Goal: Find specific page/section: Find specific page/section

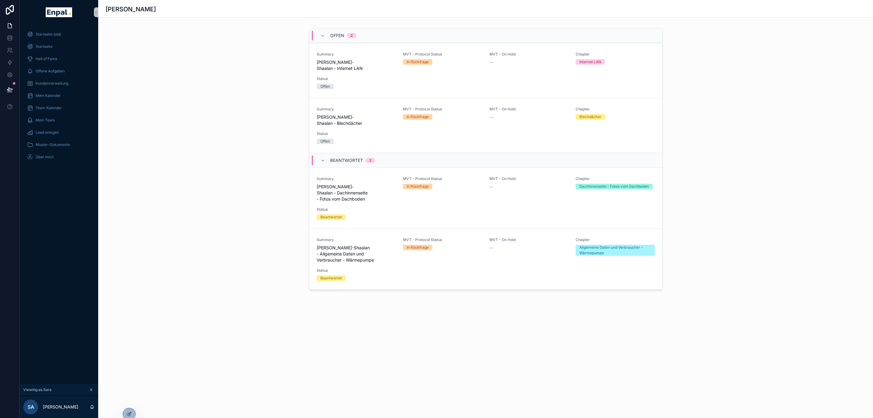
scroll to position [0, 7]
click at [351, 184] on span "Sara Al-Shaalan - Dachinnenseite - Fotos vom Dachboden" at bounding box center [356, 193] width 79 height 18
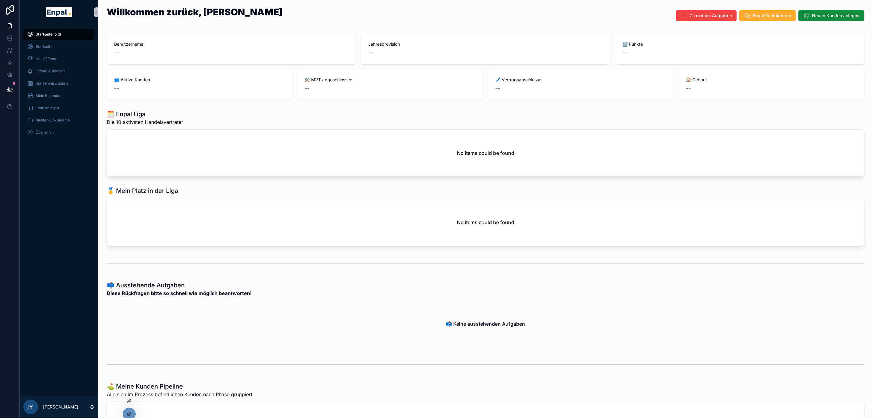
click at [129, 415] on icon at bounding box center [129, 414] width 5 height 5
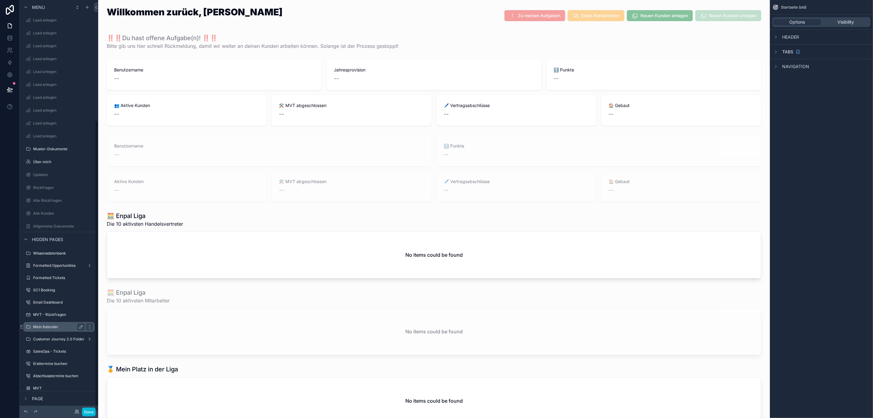
scroll to position [14, 0]
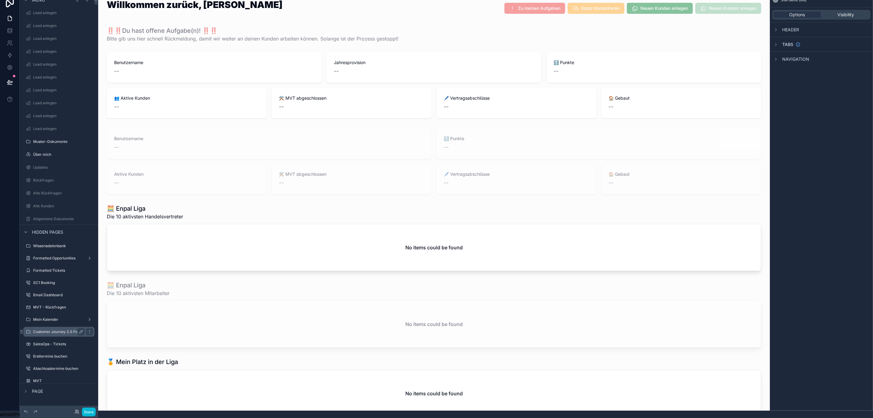
click at [62, 330] on label "Customer Journey 2.0 Folder" at bounding box center [58, 332] width 51 height 5
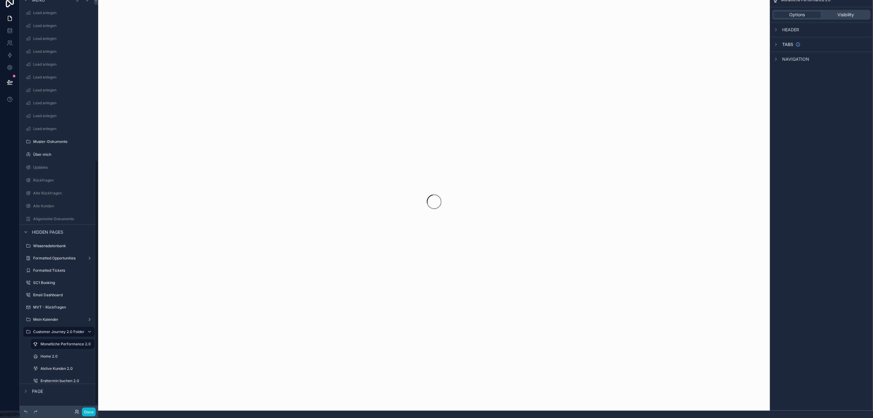
scroll to position [280, 0]
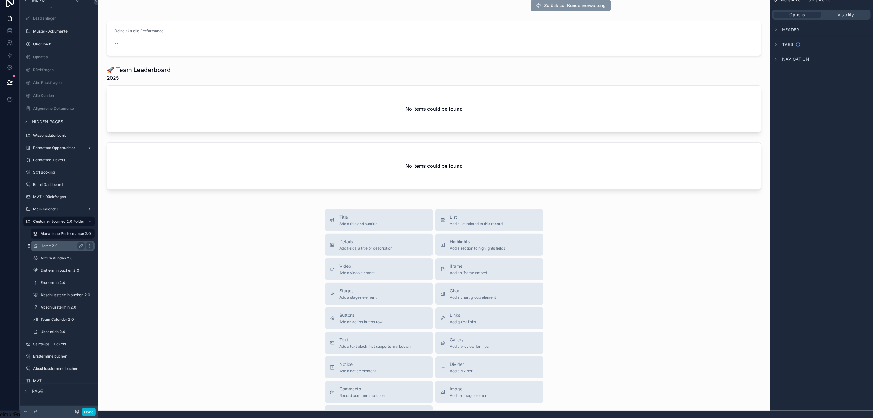
click at [28, 247] on icon "scrollable content" at bounding box center [28, 247] width 0 height 0
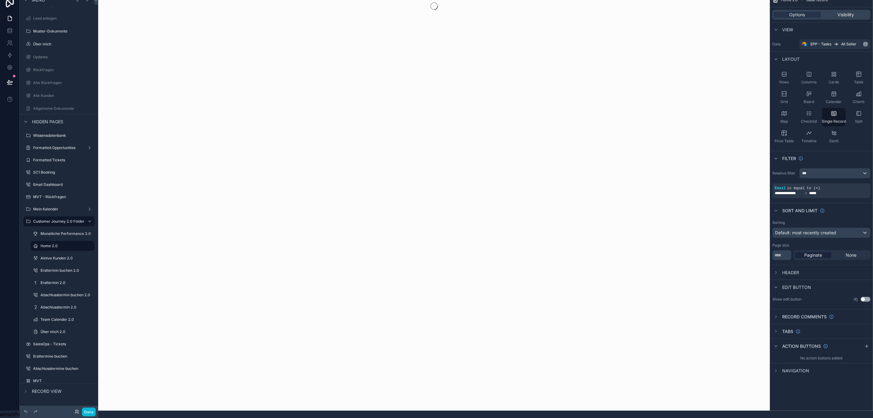
drag, startPoint x: 28, startPoint y: 240, endPoint x: 30, endPoint y: 247, distance: 7.0
click at [30, 247] on div "Monatliche Performance 2.0 Home 2.0 Aktive Kunden 2.0 Ersttermin buchen 2.0 Ers…" at bounding box center [62, 282] width 71 height 110
click at [41, 354] on label "Ersttermine buchen" at bounding box center [57, 356] width 49 height 5
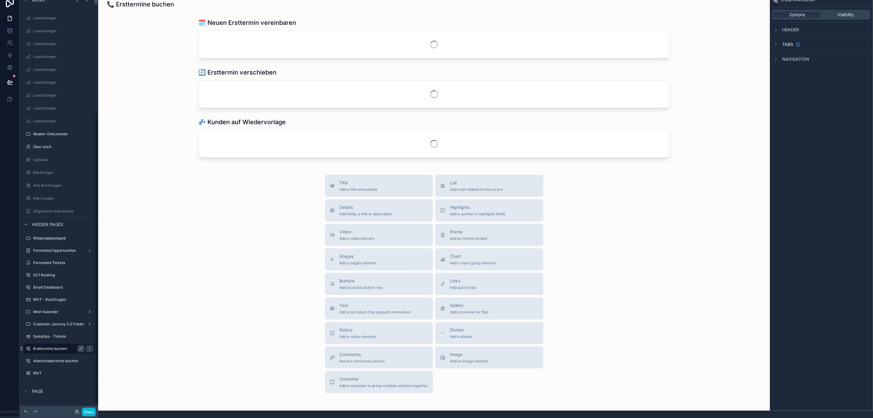
scroll to position [169, 0]
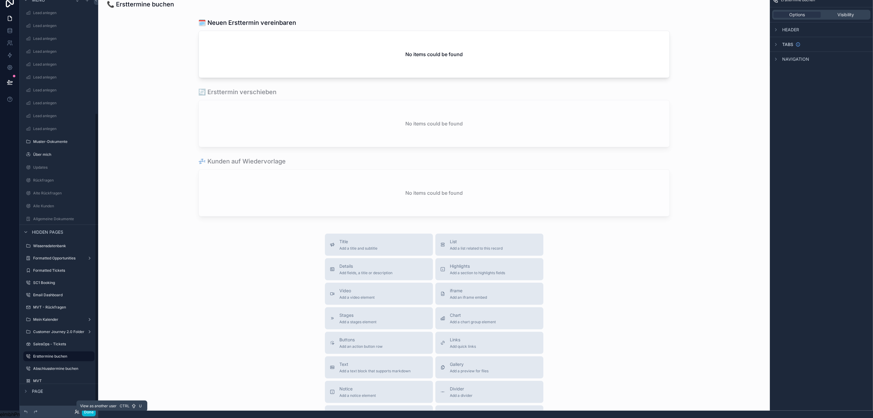
click at [77, 412] on icon at bounding box center [77, 412] width 5 height 5
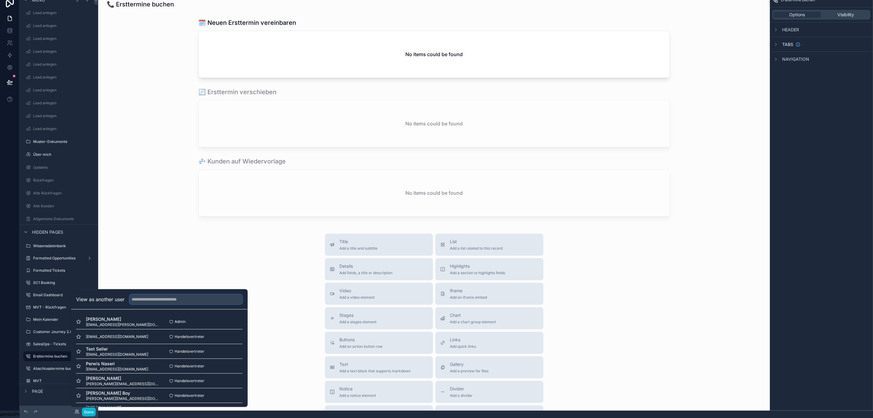
click at [144, 298] on input "text" at bounding box center [185, 300] width 113 height 10
type input "****"
click at [232, 334] on button "Select" at bounding box center [234, 336] width 16 height 9
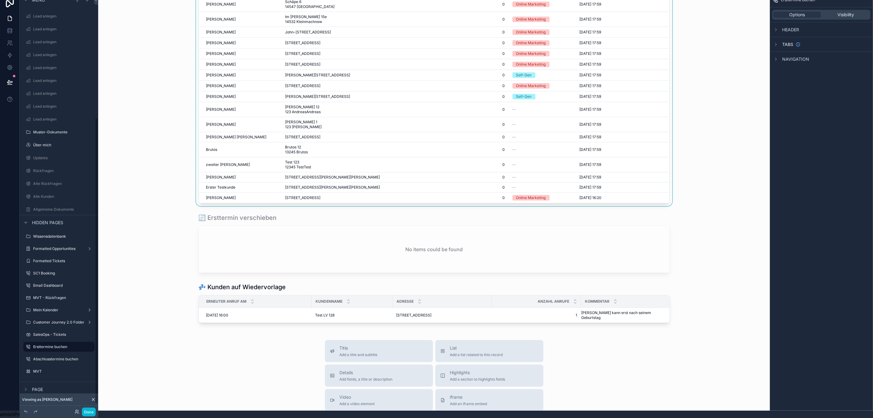
scroll to position [46, 0]
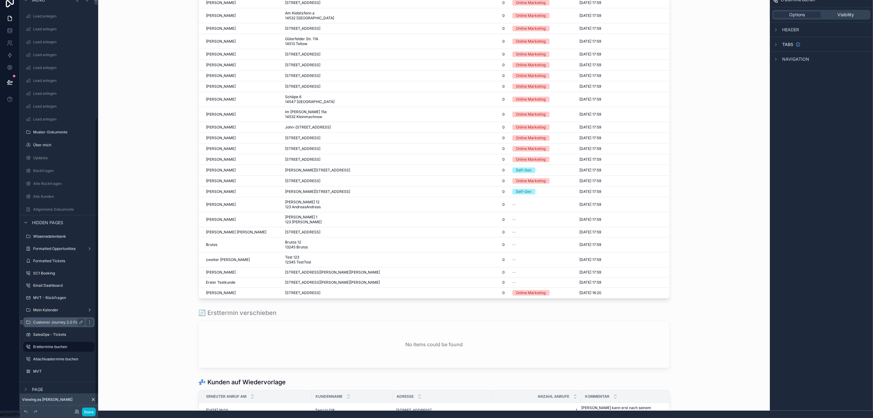
click at [62, 320] on label "Customer Journey 2.0 Folder" at bounding box center [58, 322] width 51 height 5
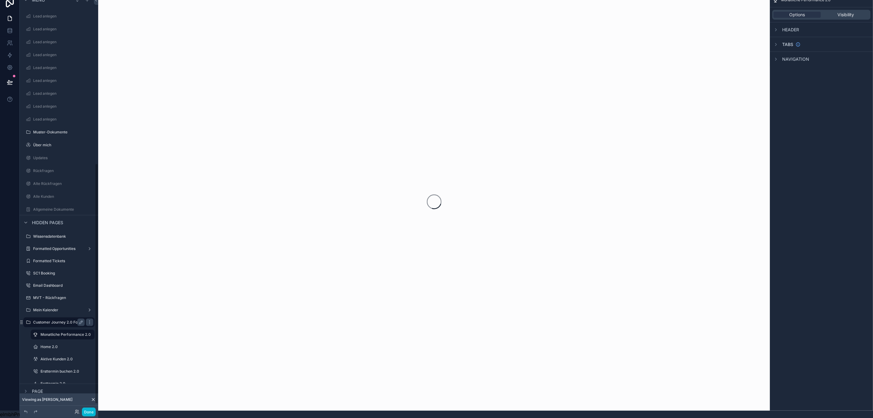
scroll to position [289, 0]
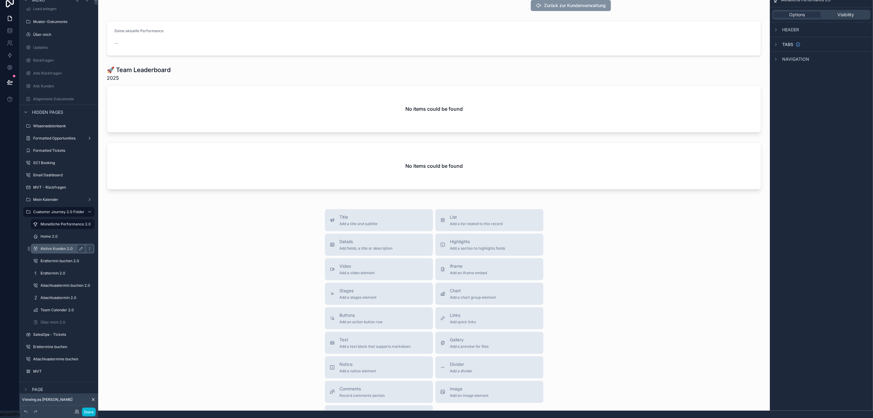
click at [58, 246] on label "Aktive Kunden 2.0" at bounding box center [61, 248] width 42 height 5
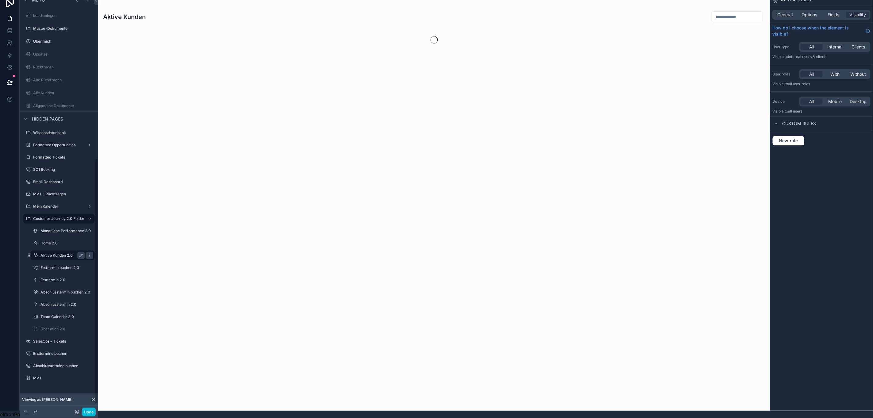
scroll to position [275, 0]
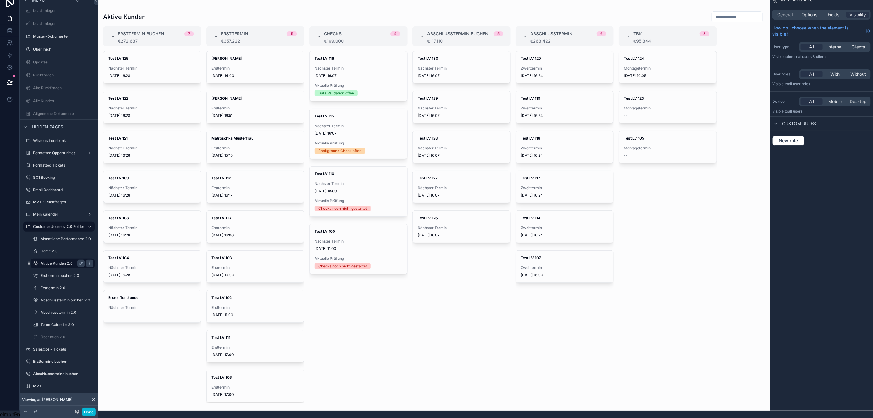
click at [57, 261] on label "Aktive Kunden 2.0" at bounding box center [61, 263] width 42 height 5
click at [87, 260] on div "scrollable content" at bounding box center [89, 263] width 7 height 7
click at [162, 352] on div "scrollable content" at bounding box center [434, 202] width 672 height 418
click at [44, 261] on label "Aktive Kunden 2.0" at bounding box center [61, 263] width 42 height 5
click at [79, 261] on icon "scrollable content" at bounding box center [81, 263] width 5 height 5
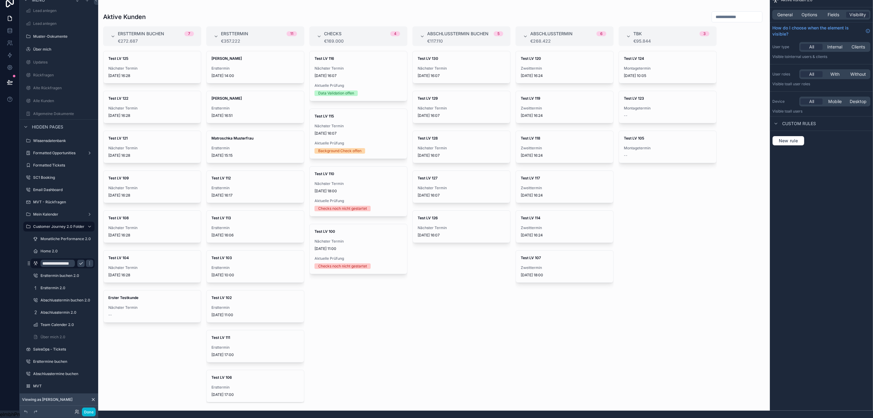
click at [84, 260] on button "scrollable content" at bounding box center [80, 263] width 7 height 7
click at [89, 258] on div "Menu Startseite (old) Startseite Hall of Fame Offene Aufgaben Kundenverwaltung …" at bounding box center [59, 57] width 79 height 679
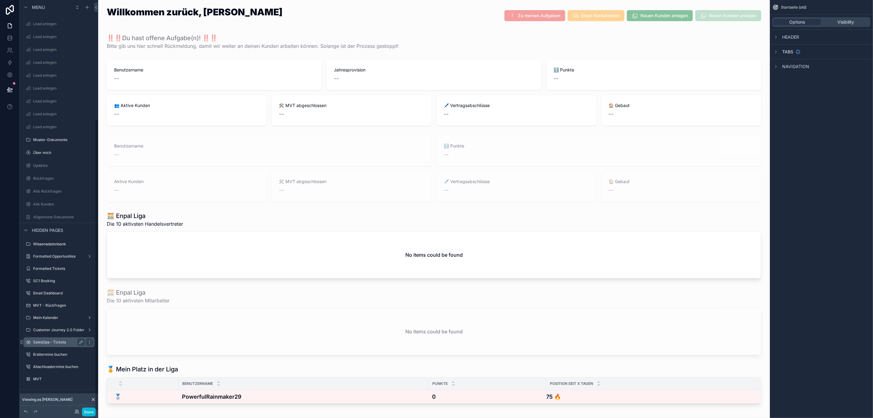
scroll to position [179, 0]
click at [55, 332] on div "Customer Journey 2.0 Folder" at bounding box center [59, 329] width 52 height 7
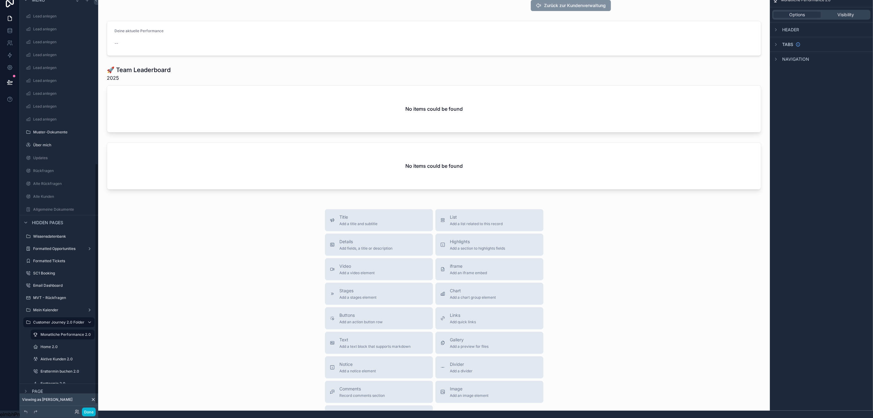
scroll to position [289, 0]
click at [89, 246] on icon "scrollable content" at bounding box center [89, 248] width 5 height 5
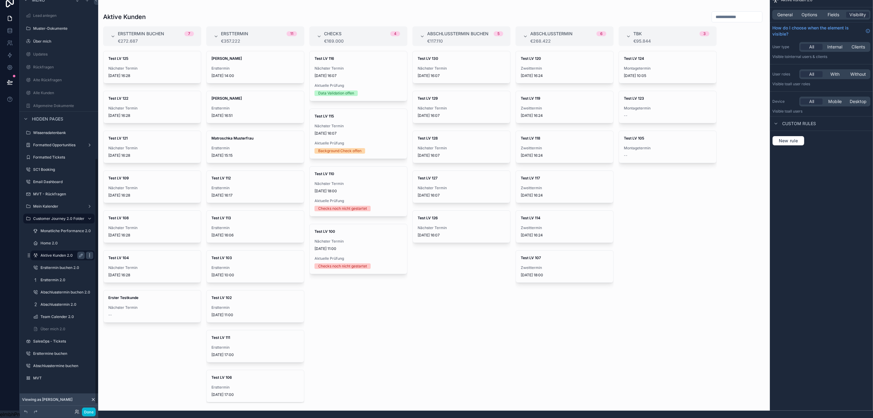
scroll to position [275, 0]
click at [59, 261] on label "Aktive Kunden 2.0" at bounding box center [61, 263] width 42 height 5
click at [89, 414] on button "Done" at bounding box center [89, 412] width 14 height 9
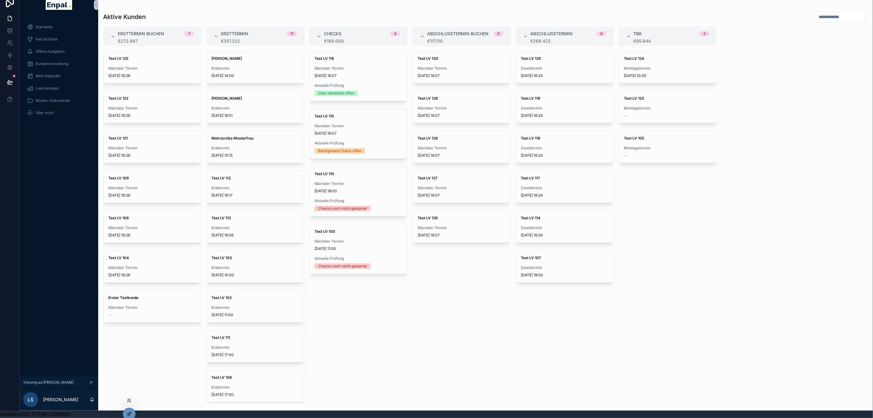
click at [126, 417] on div at bounding box center [129, 414] width 12 height 12
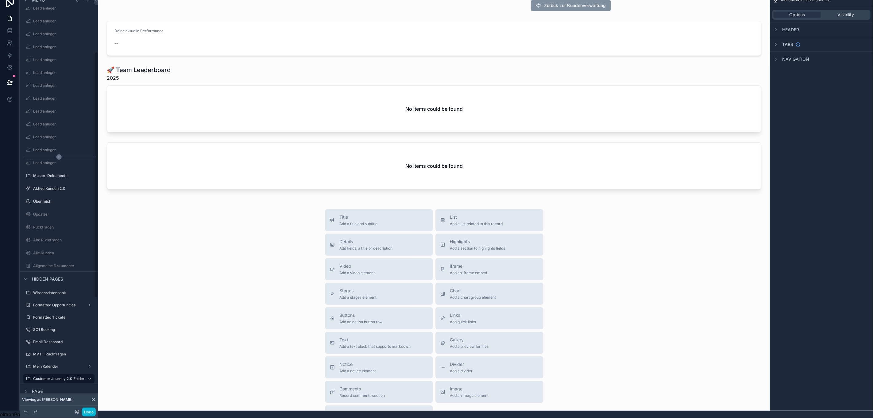
scroll to position [60, 0]
click at [47, 261] on label "Aktive Kunden 2.0" at bounding box center [57, 263] width 49 height 5
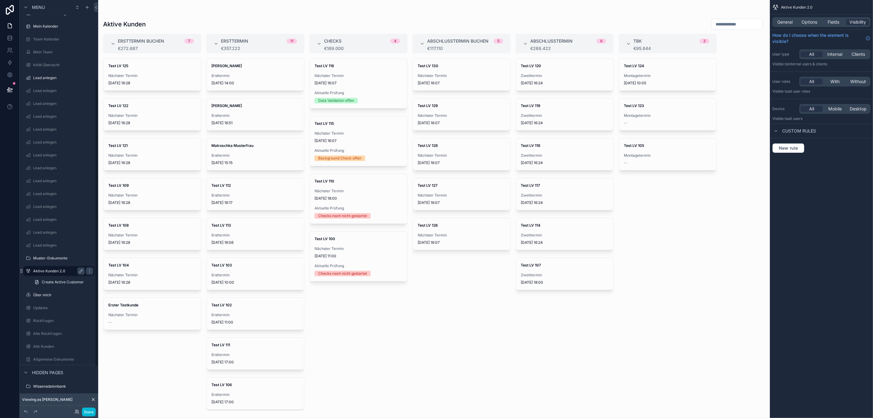
scroll to position [115, 0]
click at [59, 235] on icon "scrollable content" at bounding box center [59, 234] width 6 height 6
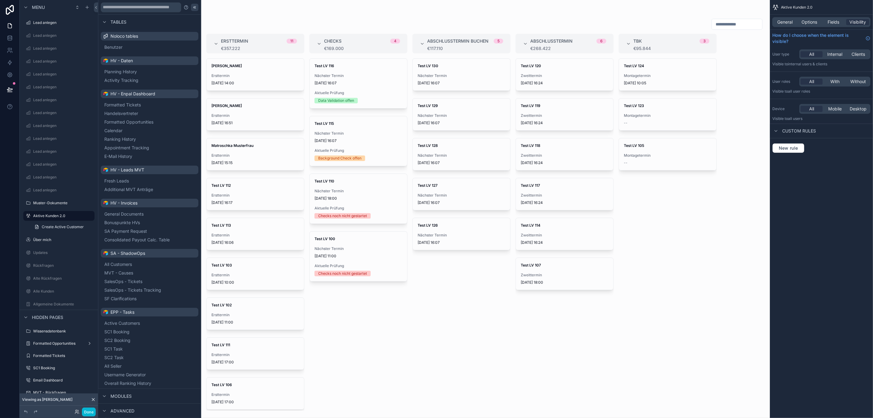
click at [191, 10] on div at bounding box center [194, 7] width 7 height 7
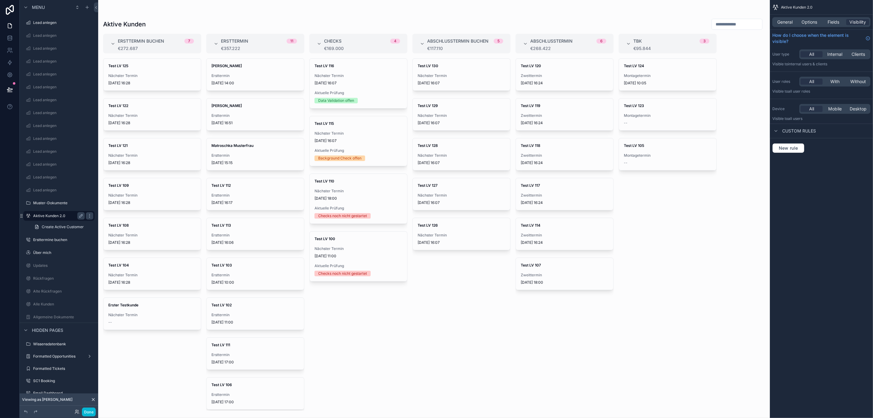
click at [38, 214] on label "Aktive Kunden 2.0" at bounding box center [57, 216] width 49 height 5
click at [91, 239] on icon "scrollable content" at bounding box center [89, 239] width 5 height 5
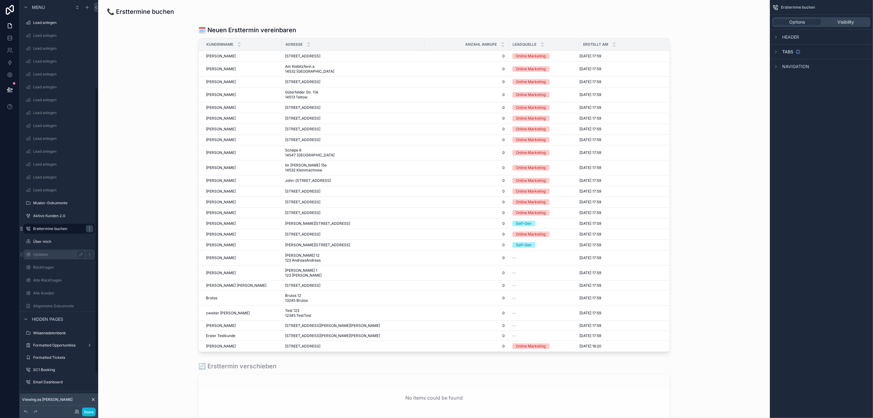
scroll to position [128, 0]
click at [43, 203] on label "Aktive Kunden 2.0" at bounding box center [57, 203] width 49 height 5
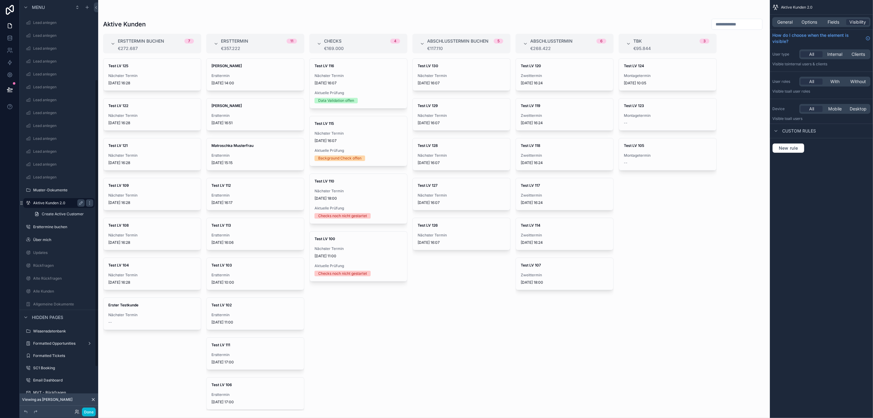
scroll to position [115, 0]
click at [59, 234] on icon "scrollable content" at bounding box center [59, 234] width 6 height 6
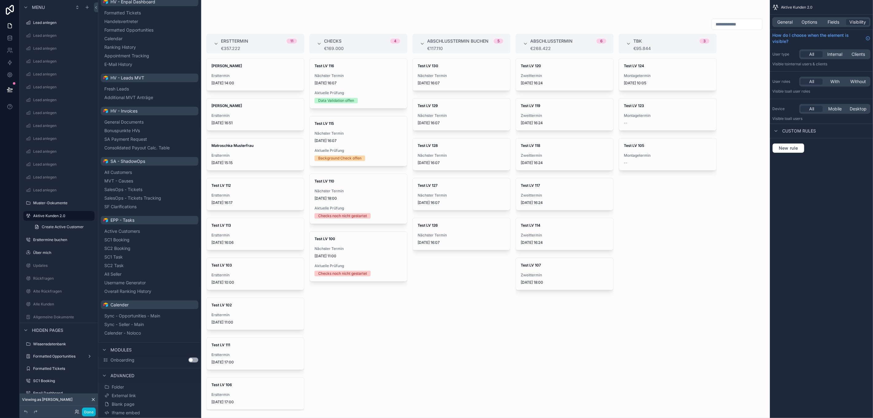
scroll to position [0, 0]
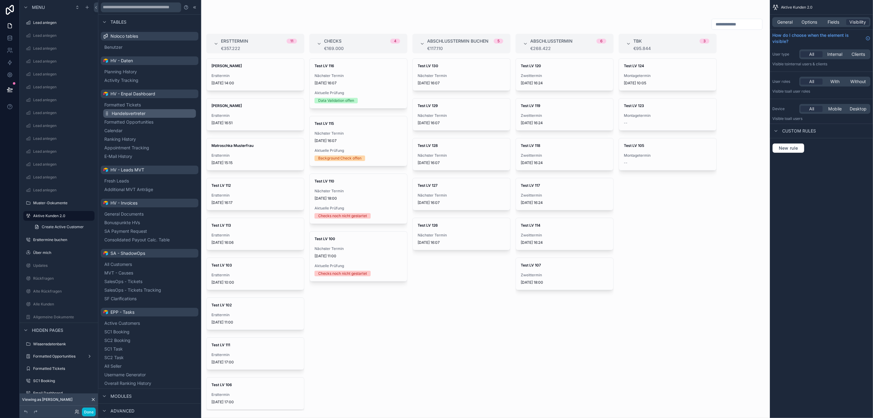
click at [137, 112] on span "Handelsvertreter" at bounding box center [129, 113] width 34 height 6
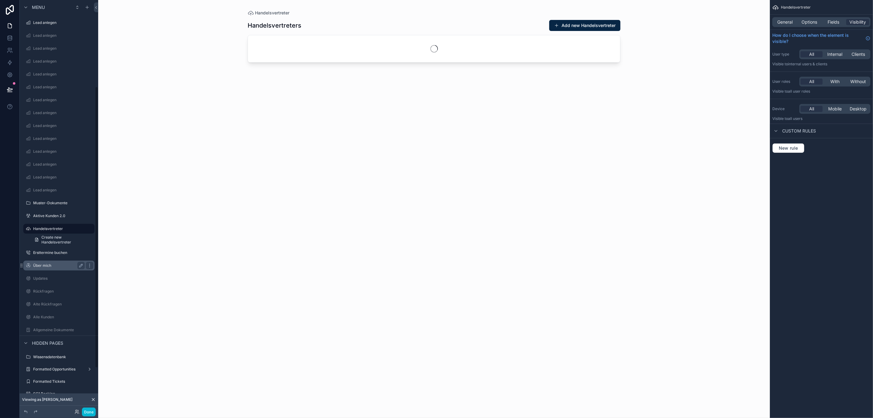
scroll to position [128, 0]
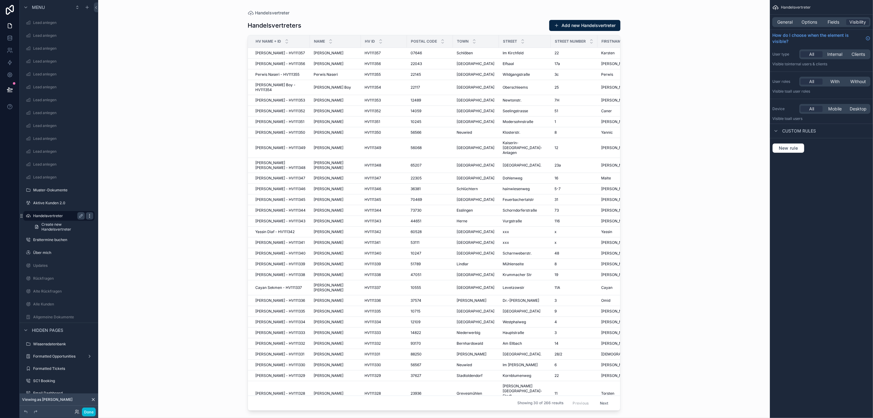
click at [90, 215] on icon "scrollable content" at bounding box center [89, 216] width 5 height 5
click at [113, 241] on span "Remove" at bounding box center [117, 239] width 16 height 6
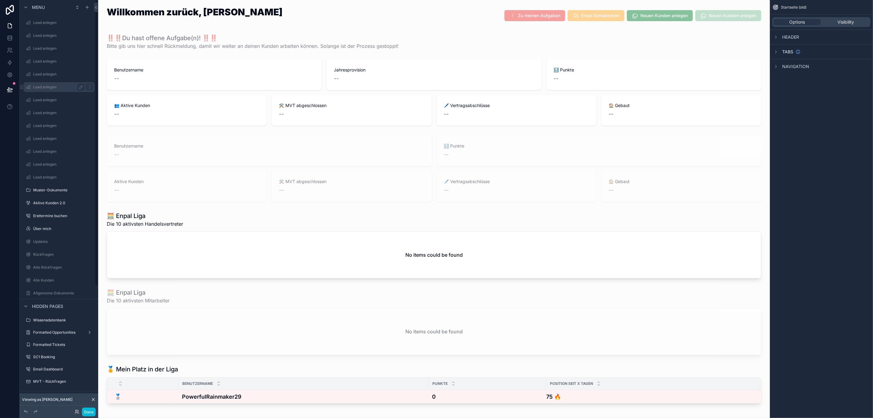
click at [51, 90] on label "Lead anlegen" at bounding box center [57, 87] width 49 height 5
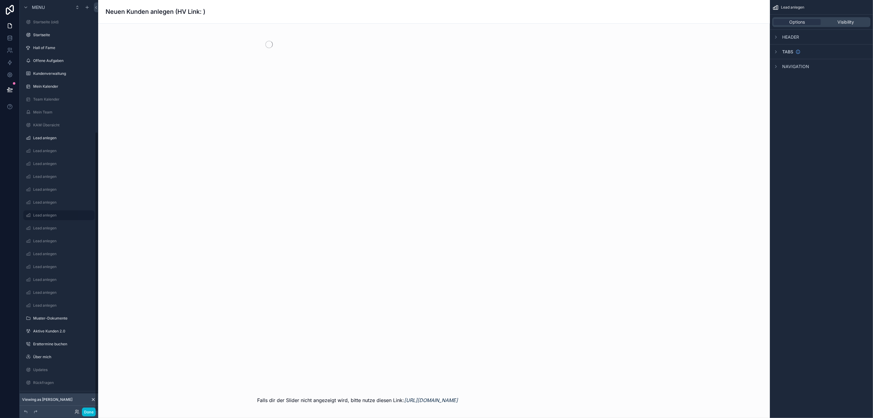
scroll to position [193, 0]
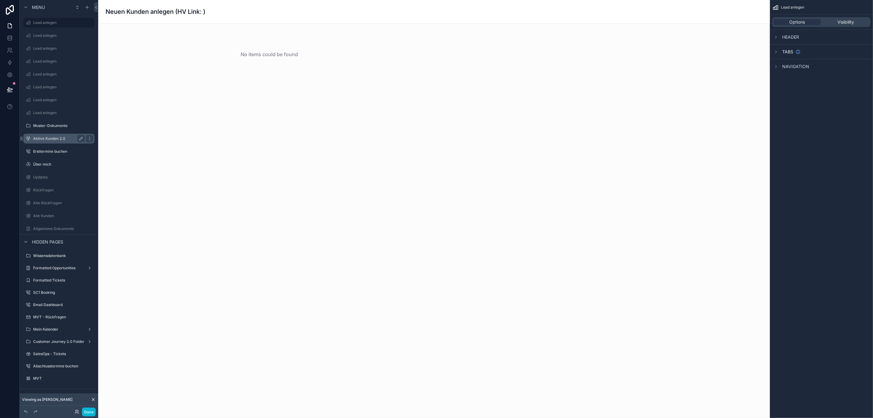
click at [54, 139] on label "Aktive Kunden 2.0" at bounding box center [57, 138] width 49 height 5
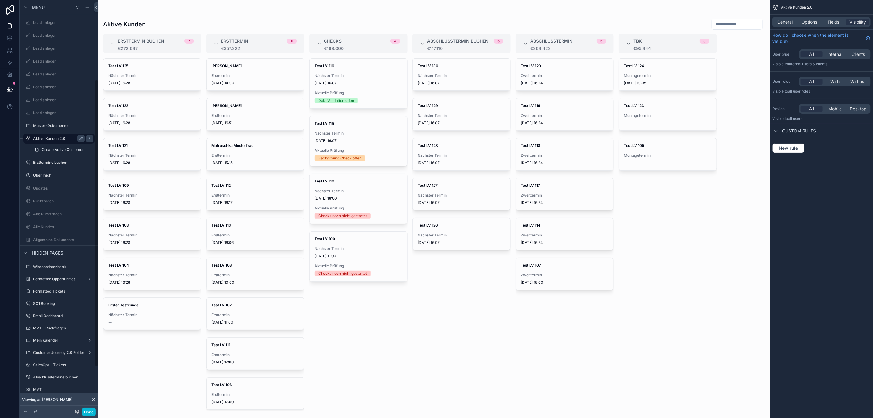
scroll to position [115, 0]
click at [87, 414] on button "Done" at bounding box center [89, 412] width 14 height 9
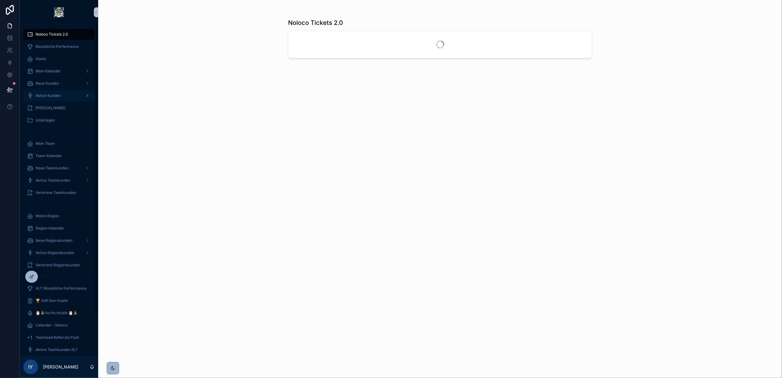
click at [63, 94] on div "Aktive Kunden" at bounding box center [59, 96] width 64 height 10
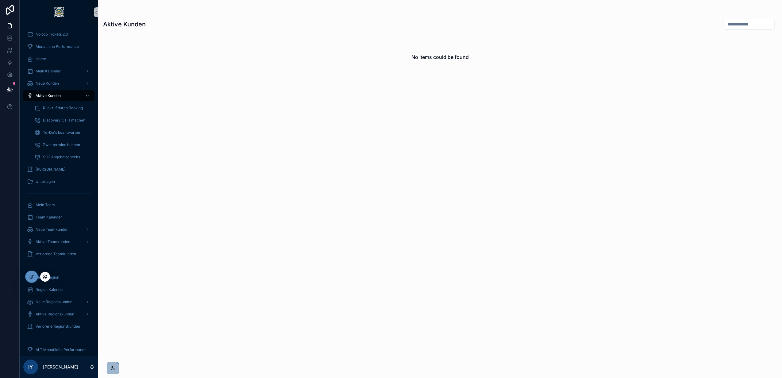
click at [45, 276] on icon at bounding box center [45, 276] width 5 height 5
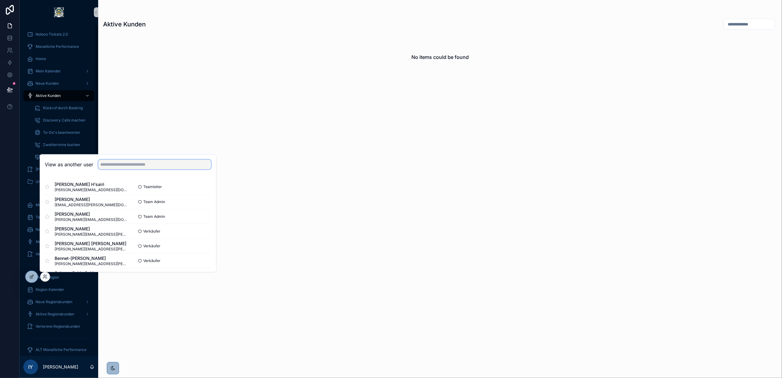
click at [123, 164] on input "text" at bounding box center [154, 165] width 113 height 10
type input "*"
type input "****"
click at [199, 204] on button "Select" at bounding box center [203, 201] width 16 height 9
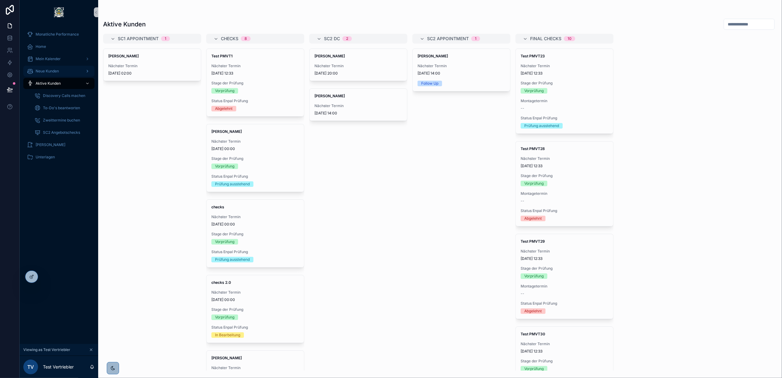
click at [69, 71] on div "Neue Kunden" at bounding box center [59, 71] width 64 height 10
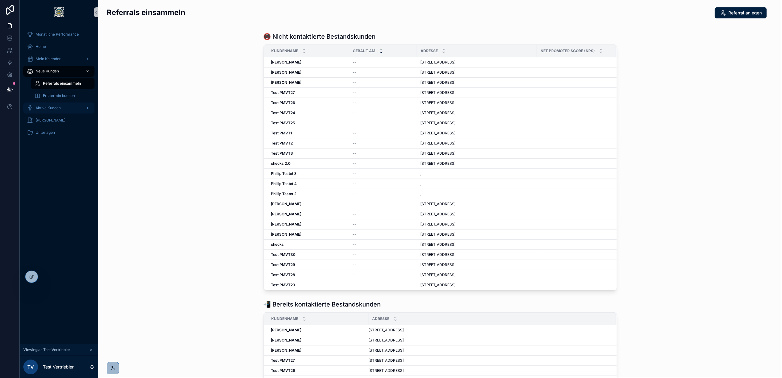
click at [70, 109] on div "Aktive Kunden" at bounding box center [59, 108] width 64 height 10
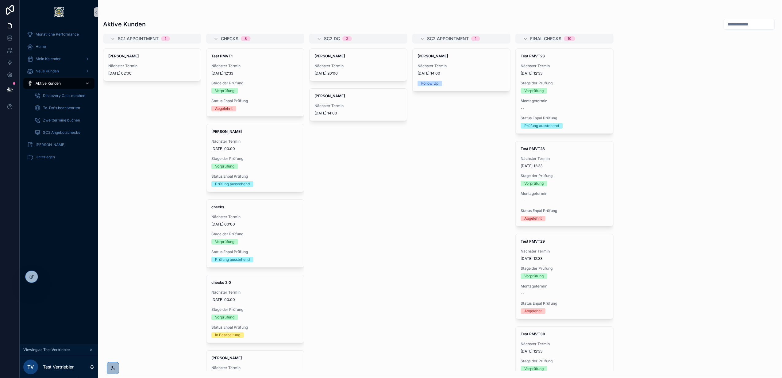
click at [76, 85] on div "Aktive Kunden" at bounding box center [59, 84] width 64 height 10
click at [33, 276] on icon at bounding box center [31, 276] width 5 height 5
